Goal: Information Seeking & Learning: Learn about a topic

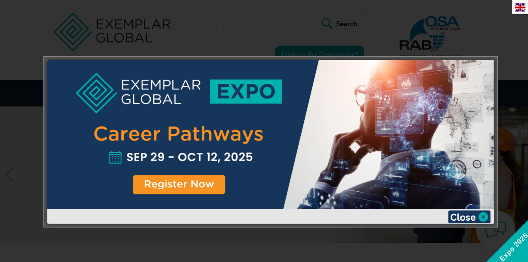
click at [170, 178] on div at bounding box center [270, 134] width 447 height 149
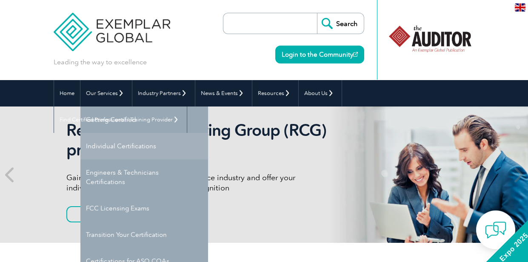
click at [81, 148] on link "Individual Certifications" at bounding box center [144, 146] width 128 height 26
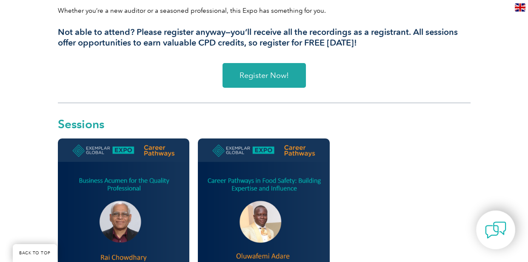
scroll to position [353, 0]
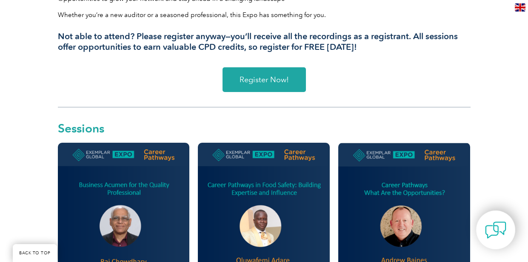
click at [267, 83] on span "Register Now!" at bounding box center [264, 80] width 49 height 8
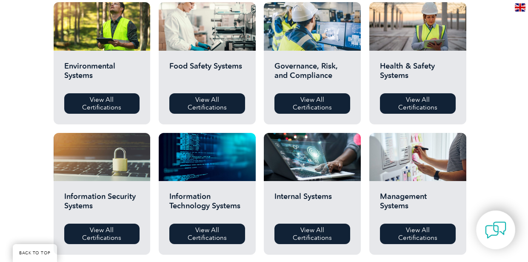
scroll to position [314, 0]
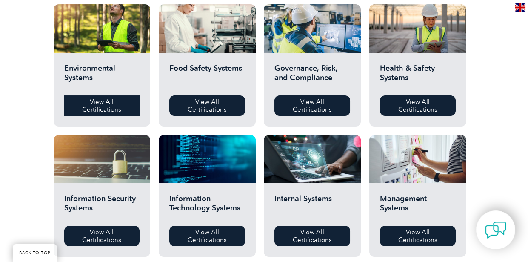
click at [64, 115] on link "View All Certifications" at bounding box center [102, 105] width 76 height 20
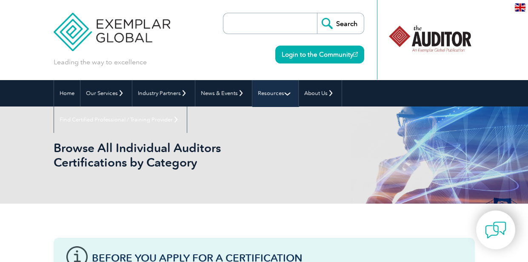
scroll to position [0, 0]
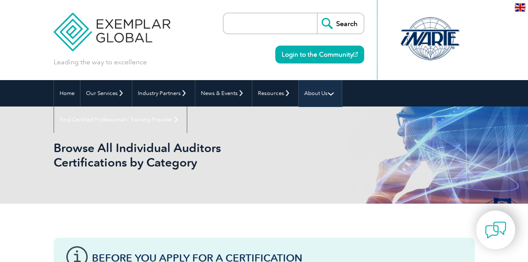
click at [324, 94] on link "About Us" at bounding box center [320, 93] width 43 height 26
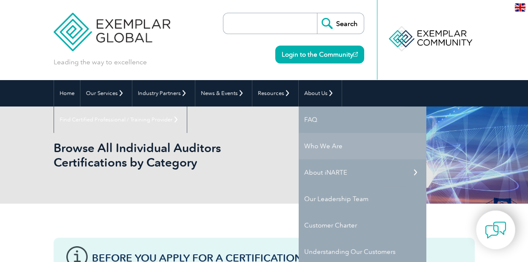
click at [325, 147] on link "Who We Are" at bounding box center [363, 146] width 128 height 26
click at [330, 147] on link "Who We Are" at bounding box center [363, 146] width 128 height 26
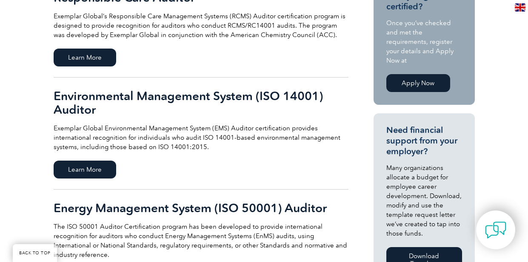
scroll to position [275, 0]
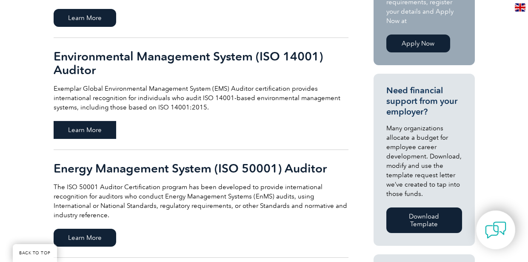
click at [54, 121] on span "Learn More" at bounding box center [85, 130] width 63 height 18
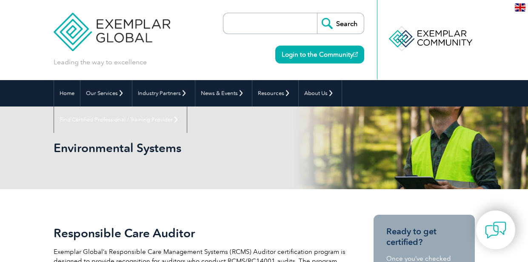
scroll to position [0, 0]
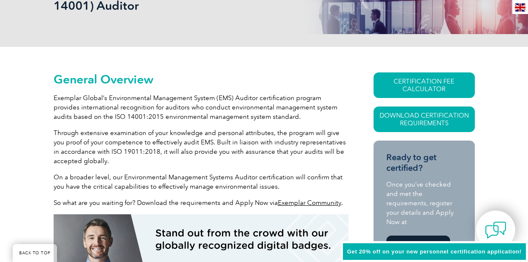
scroll to position [157, 0]
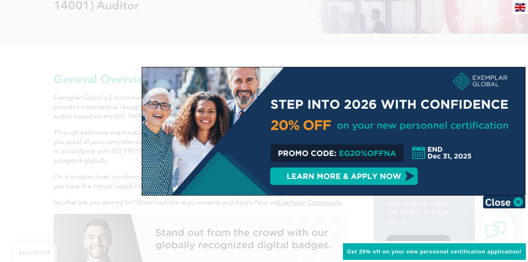
click at [368, 176] on div at bounding box center [333, 131] width 383 height 128
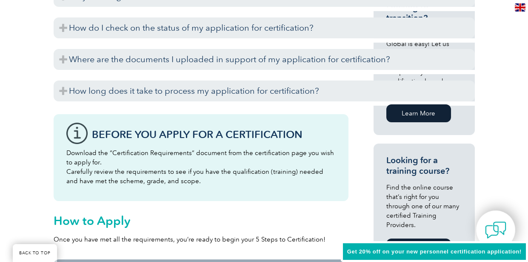
scroll to position [628, 0]
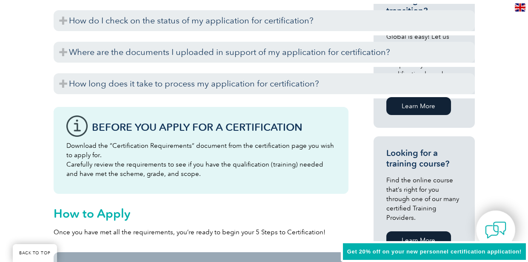
click at [441, 231] on link "Learn More" at bounding box center [419, 240] width 65 height 18
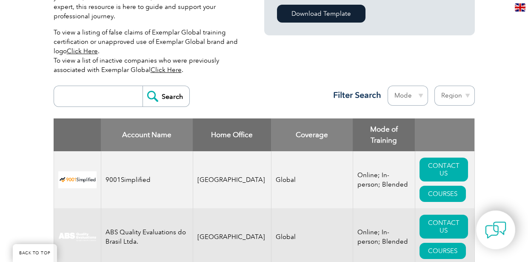
scroll to position [275, 0]
click at [475, 85] on select "Region Australia Bahrain Bangladesh Brazil Canada Colombia Dominican Republic E…" at bounding box center [455, 95] width 40 height 20
select select "[GEOGRAPHIC_DATA]"
click at [475, 85] on select "Region Australia Bahrain Bangladesh Brazil Canada Colombia Dominican Republic E…" at bounding box center [455, 95] width 40 height 20
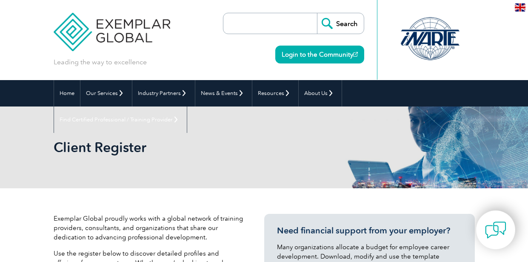
select select "[GEOGRAPHIC_DATA]"
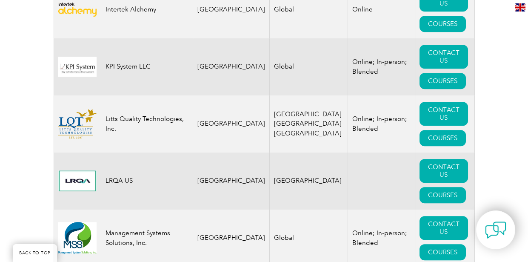
scroll to position [1689, 0]
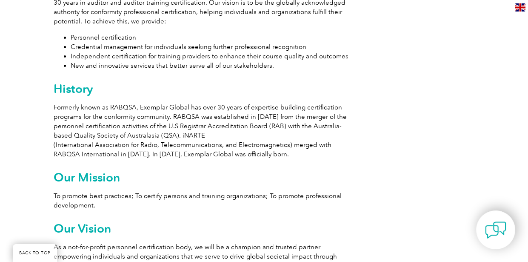
scroll to position [510, 0]
